Goal: Information Seeking & Learning: Learn about a topic

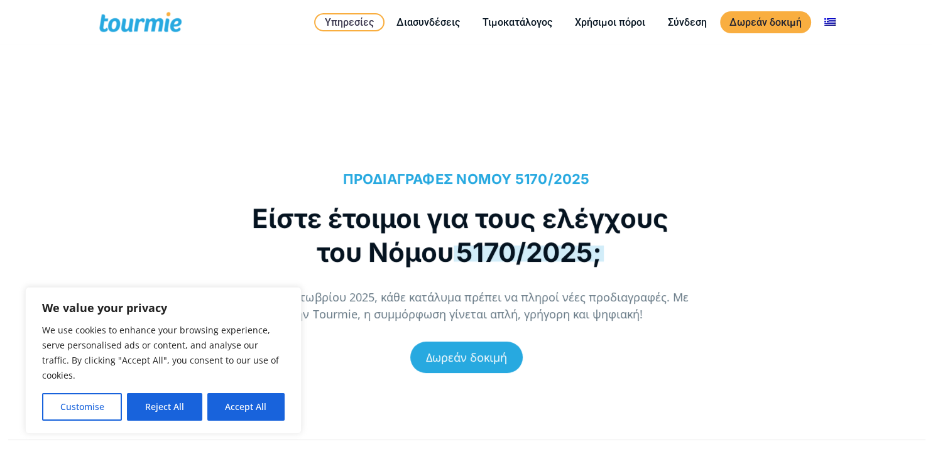
scroll to position [337, 0]
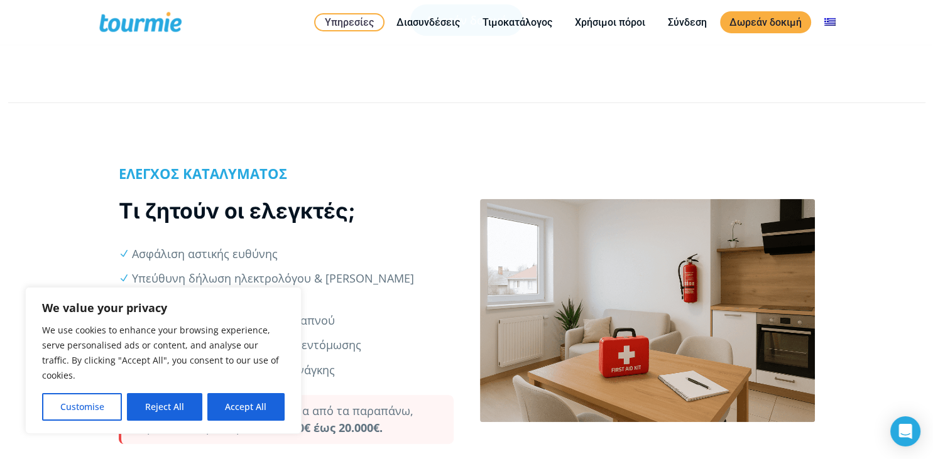
click at [425, 338] on ul "Ασφάλιση αστικής ευθύνης Υπεύθυνη δήλωση ηλεκτρολόγου & [PERSON_NAME] διαρροής …" at bounding box center [286, 312] width 335 height 133
click at [101, 410] on button "Customise" at bounding box center [82, 407] width 80 height 28
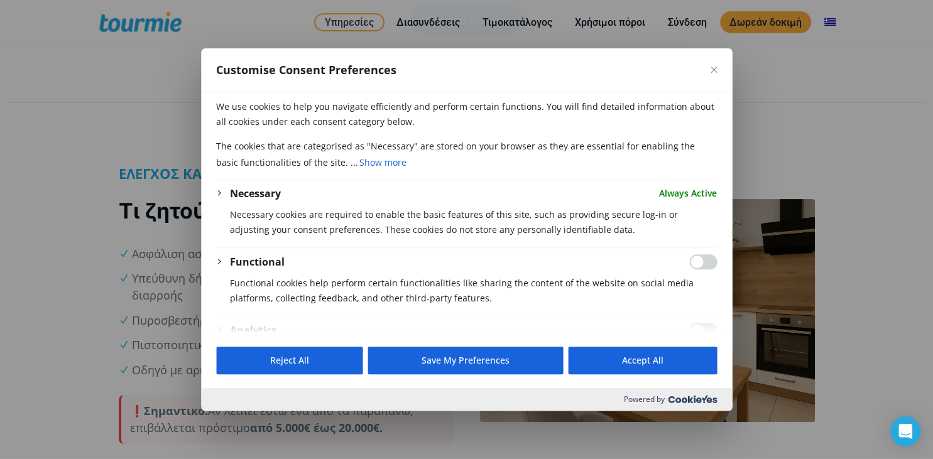
click at [711, 67] on button "Close" at bounding box center [714, 70] width 6 height 6
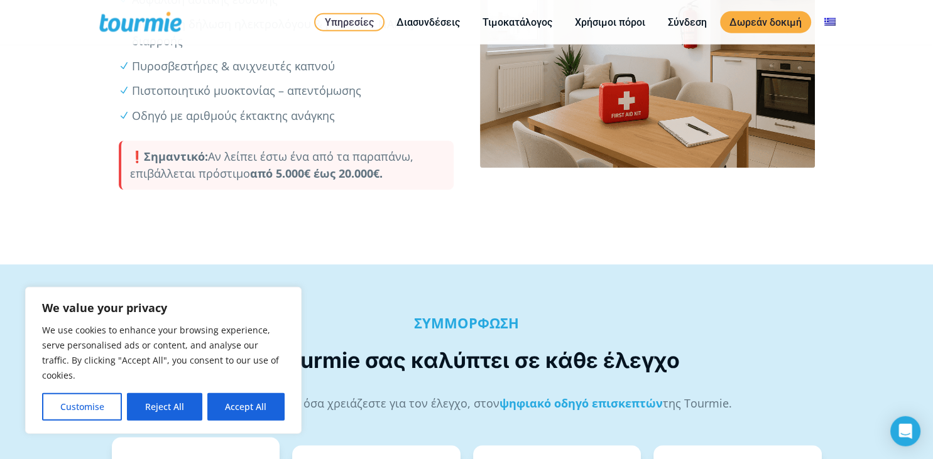
scroll to position [676, 0]
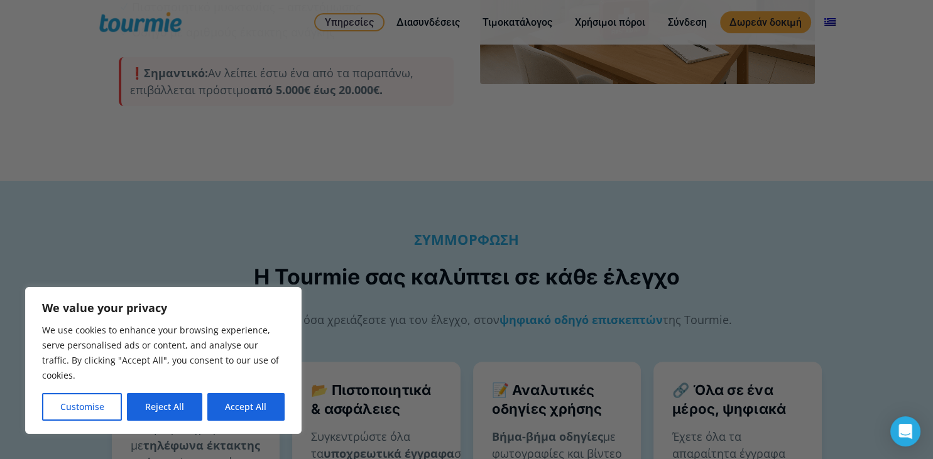
click at [929, 6] on div at bounding box center [471, 232] width 943 height 464
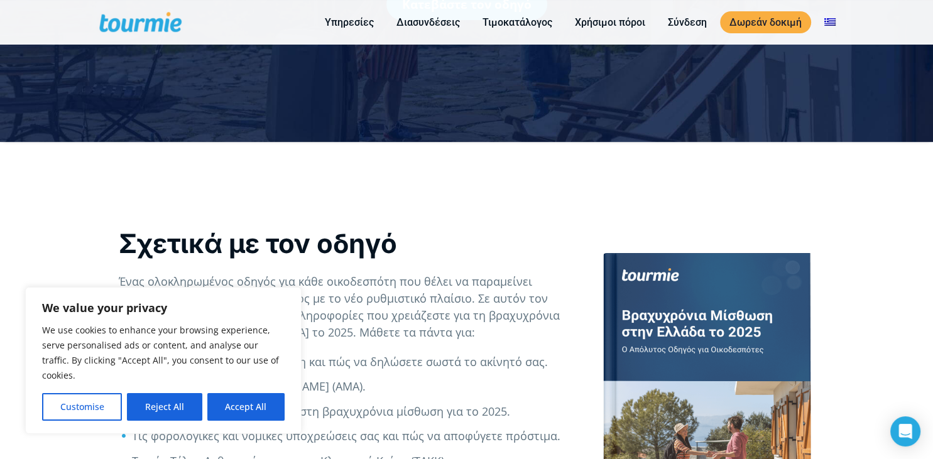
scroll to position [337, 0]
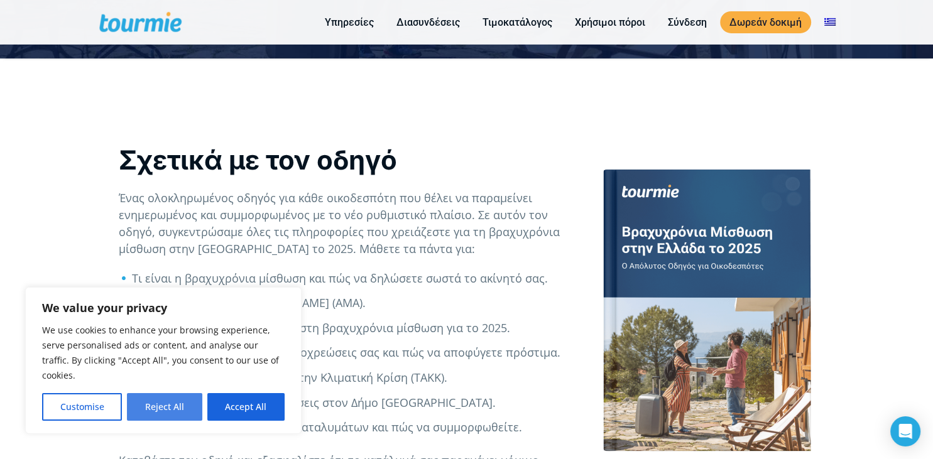
click at [182, 410] on button "Reject All" at bounding box center [164, 407] width 75 height 28
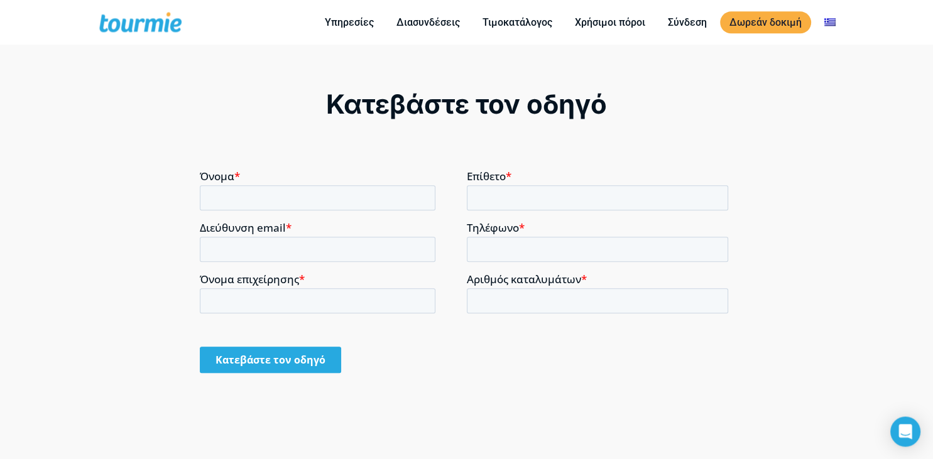
scroll to position [907, 0]
